Goal: Information Seeking & Learning: Learn about a topic

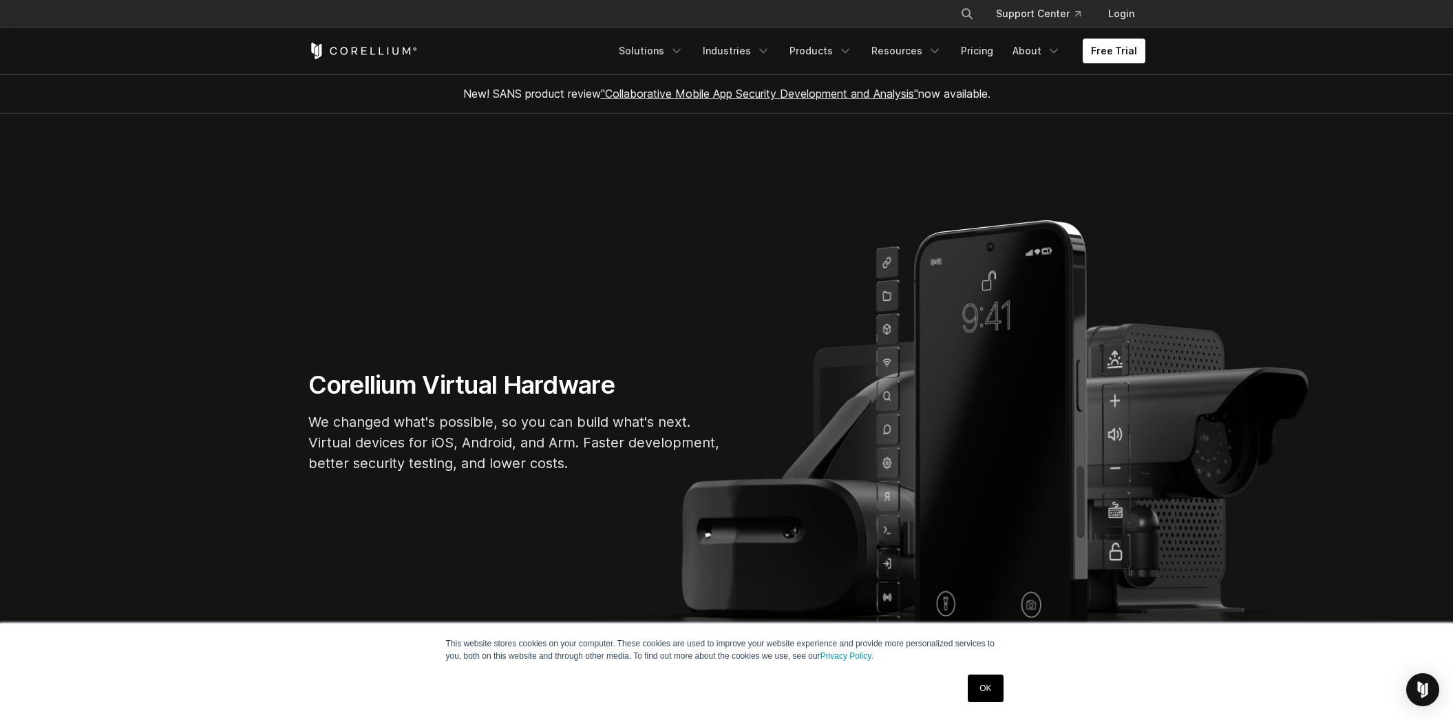
click at [986, 681] on link "OK" at bounding box center [985, 689] width 35 height 28
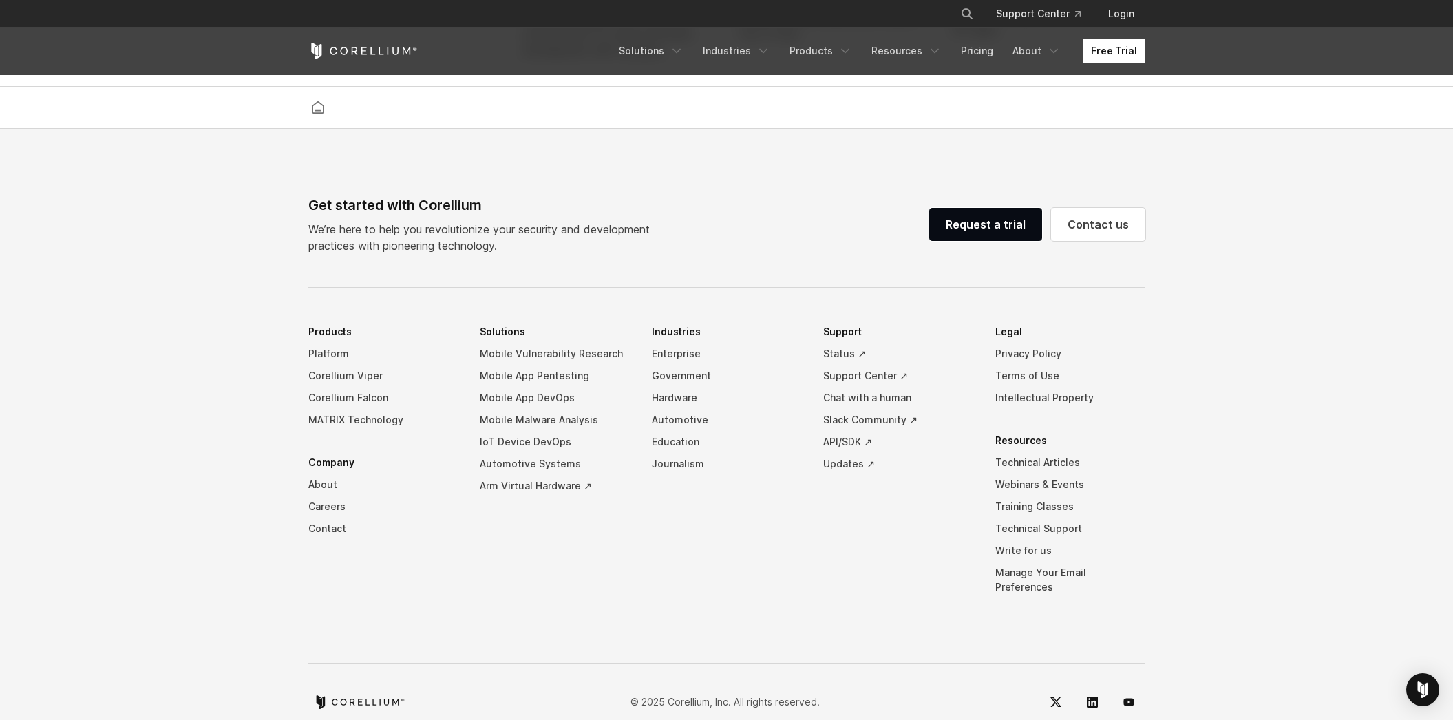
scroll to position [3222, 0]
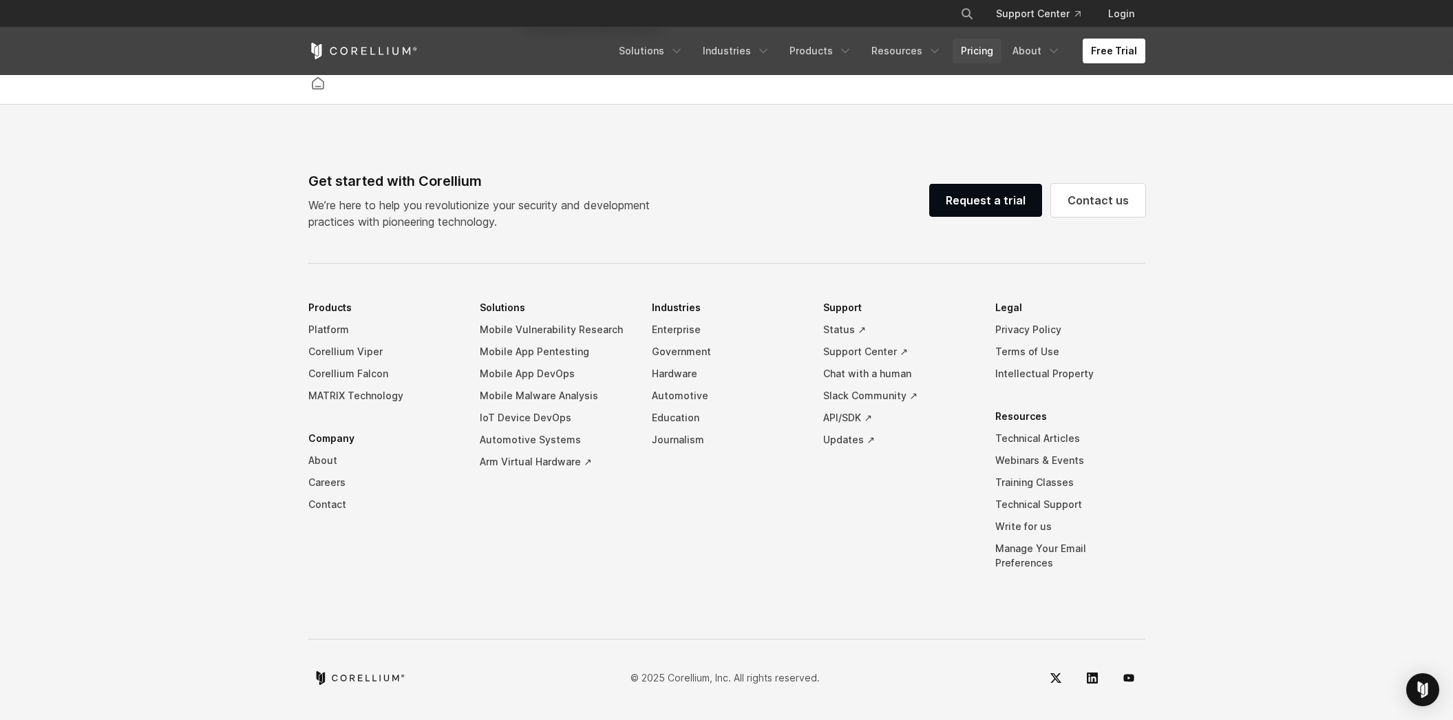
click at [980, 52] on link "Pricing" at bounding box center [977, 51] width 49 height 25
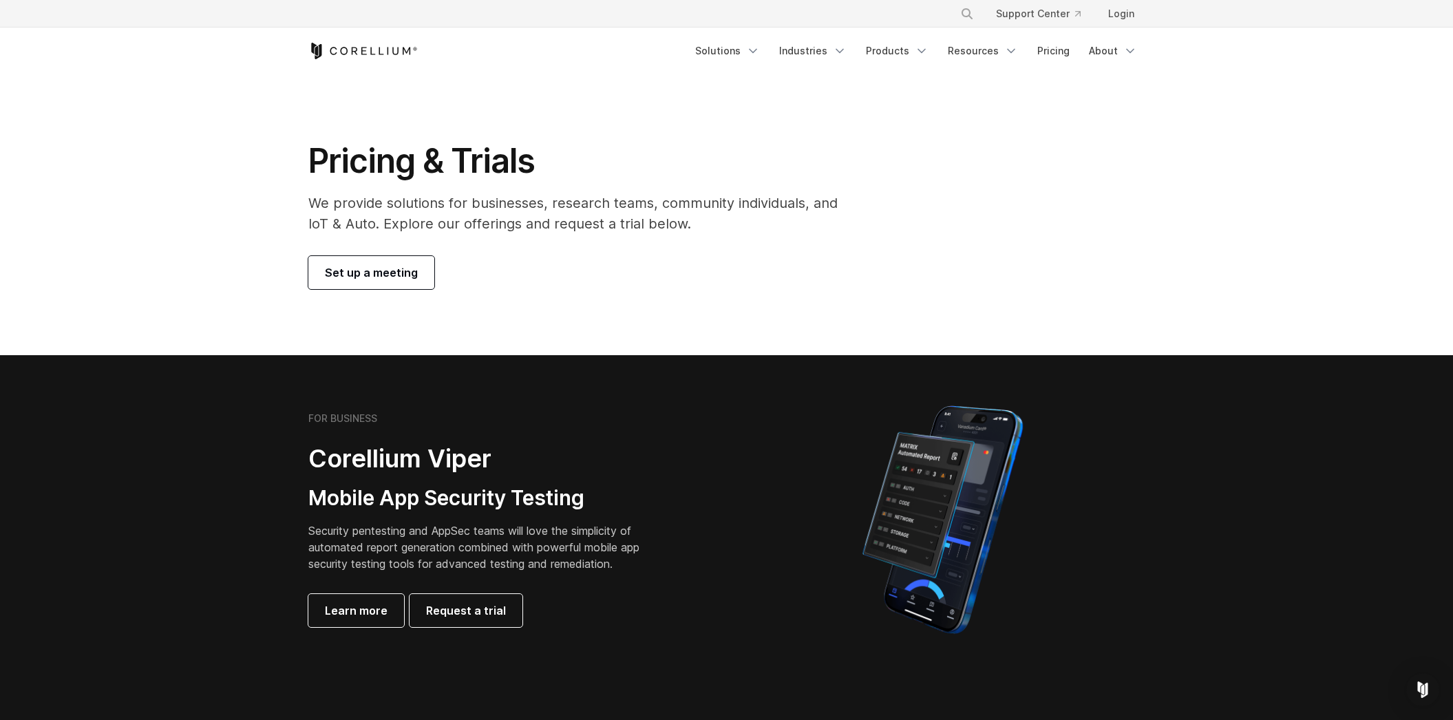
click at [447, 158] on h1 "Pricing & Trials" at bounding box center [582, 160] width 549 height 41
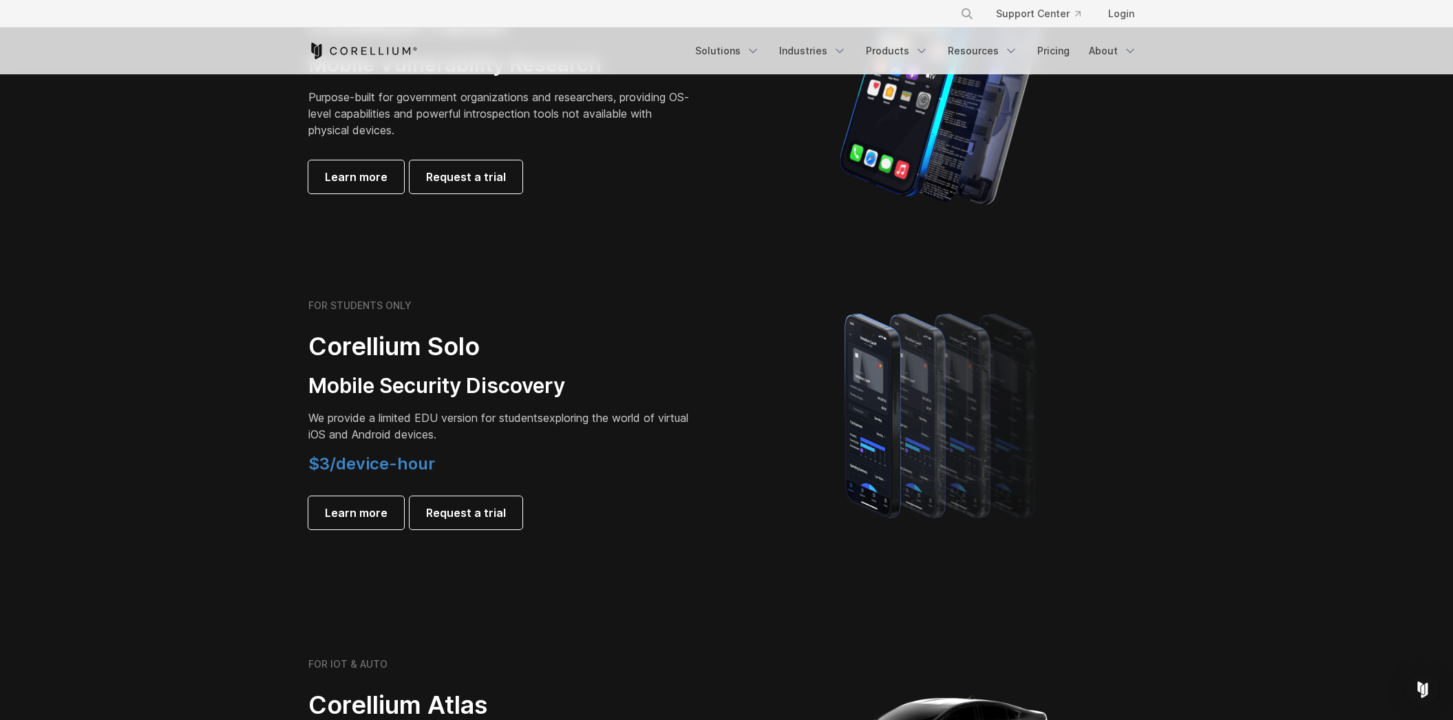
scroll to position [757, 0]
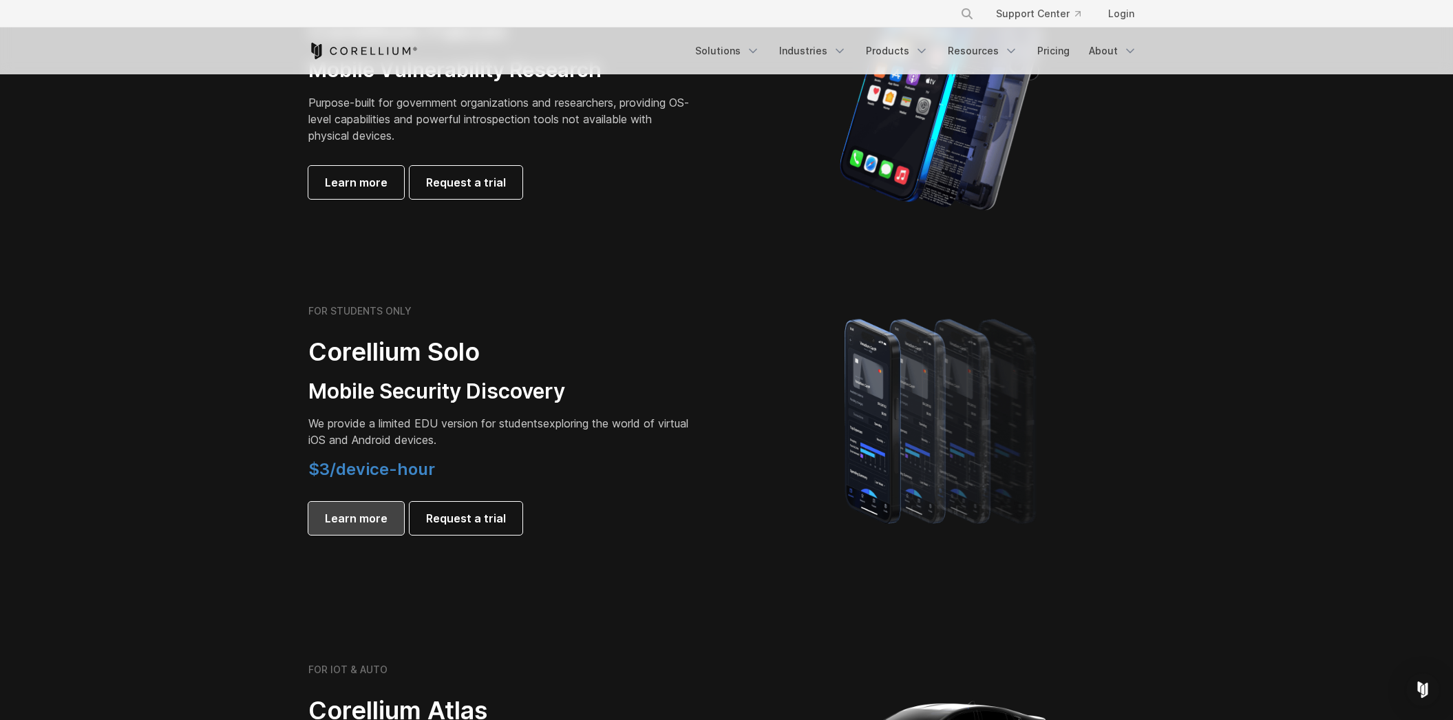
click at [367, 518] on span "Learn more" at bounding box center [356, 518] width 63 height 17
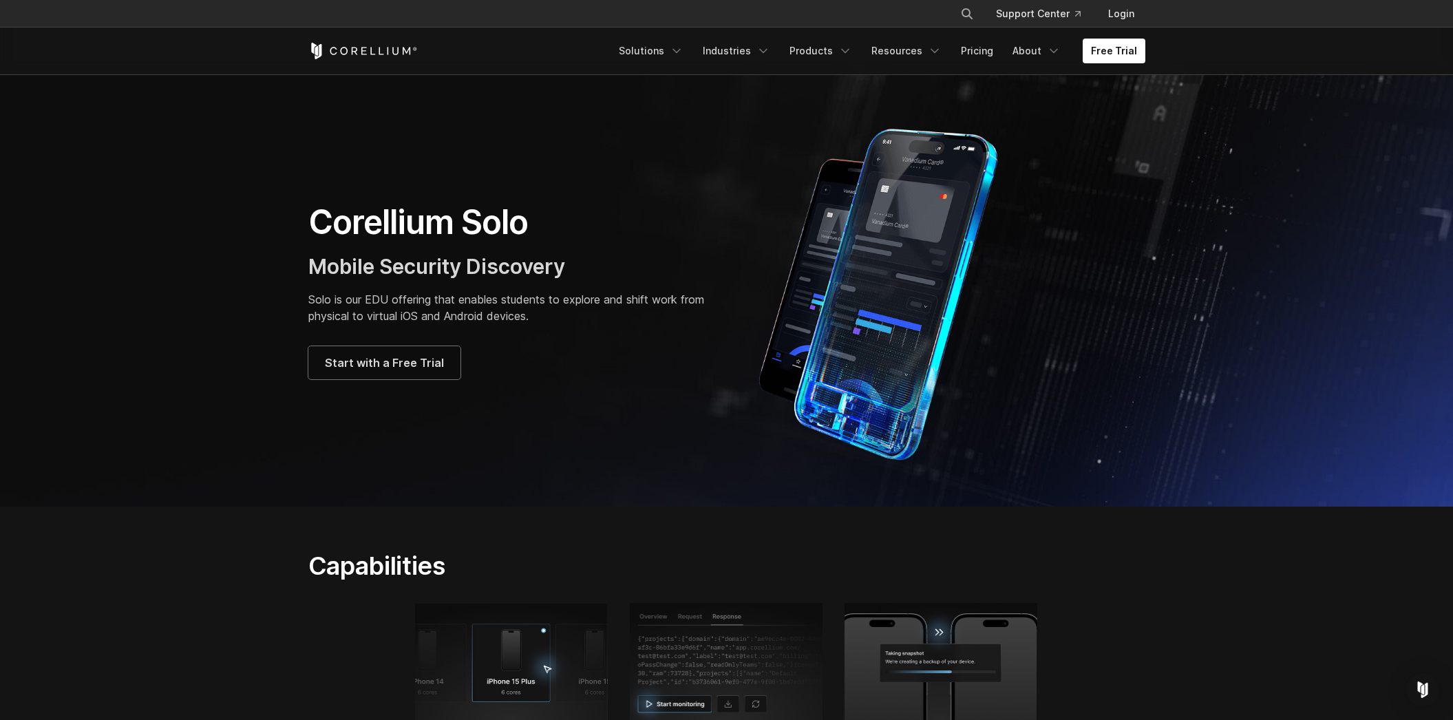
click at [633, 370] on div "Start with a Free Trial" at bounding box center [510, 362] width 405 height 33
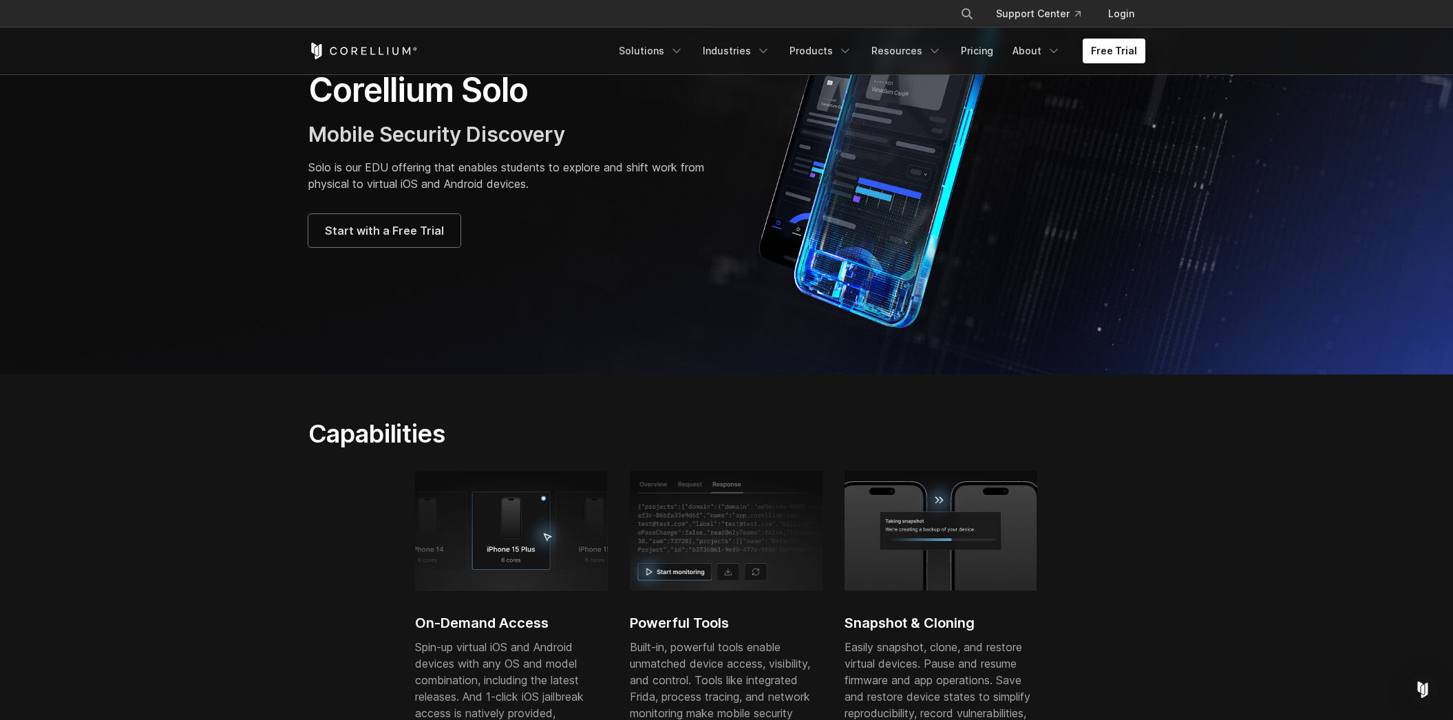
scroll to position [138, 0]
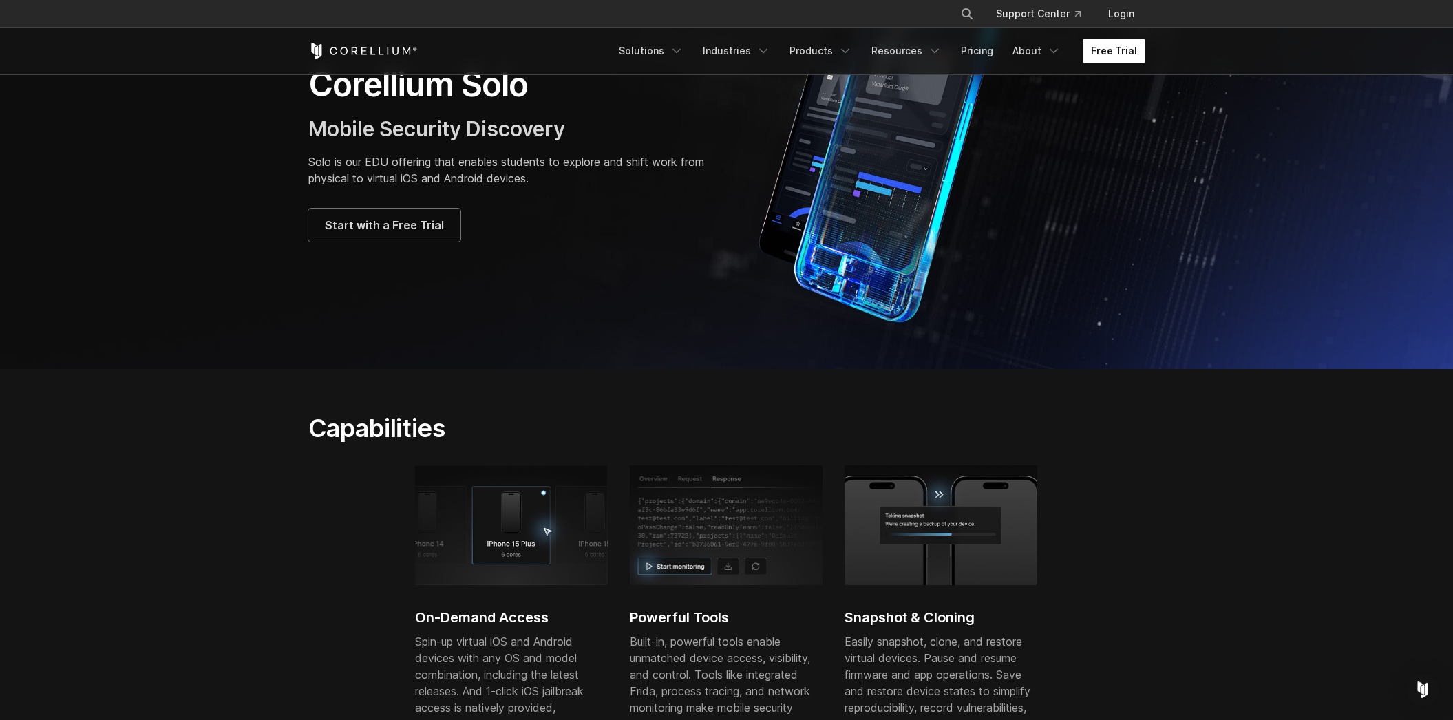
click at [226, 329] on section "Corellium Solo Mobile Security Discovery Solo is our EDU offering that enables …" at bounding box center [726, 153] width 1453 height 432
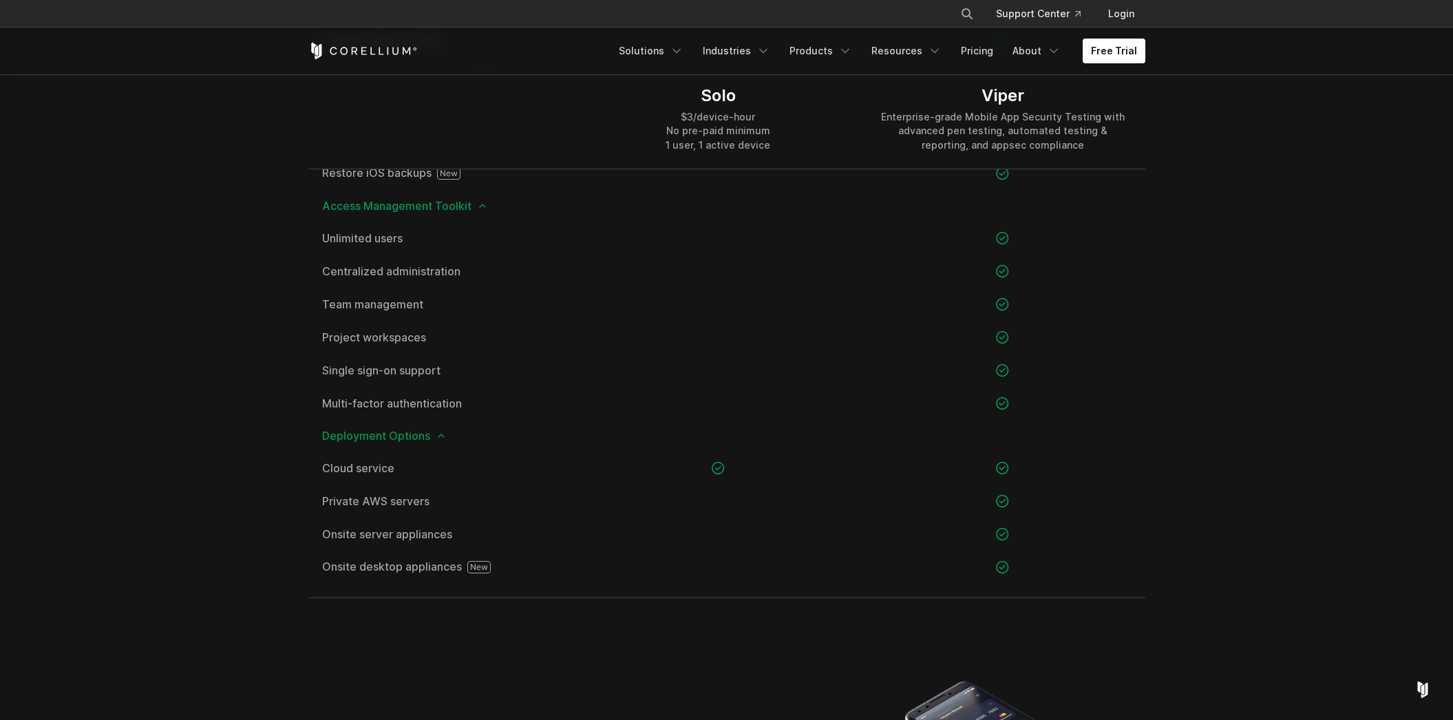
scroll to position [2065, 0]
